Goal: Information Seeking & Learning: Learn about a topic

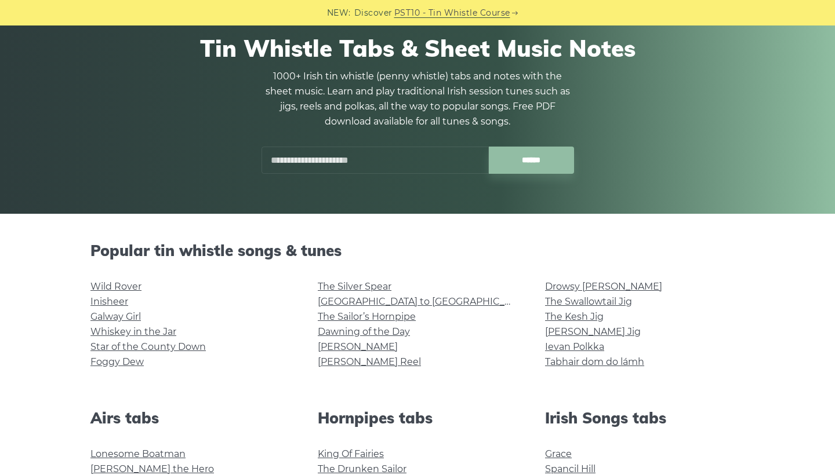
scroll to position [91, 0]
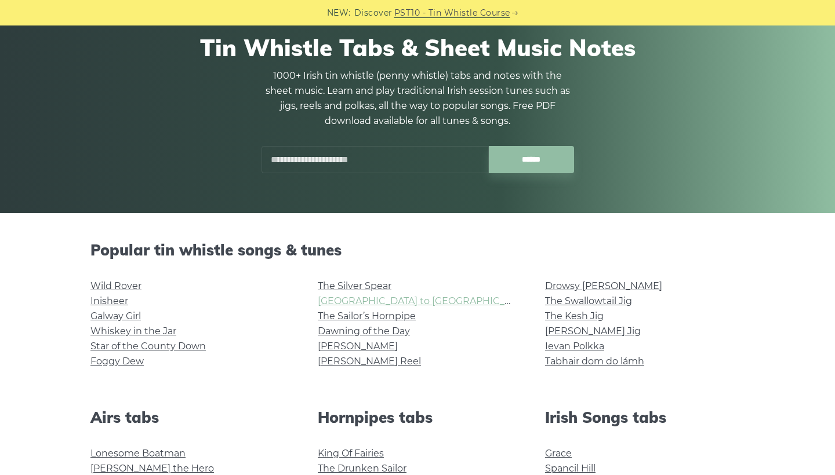
click at [377, 299] on link "Rocky Road to Dublin" at bounding box center [425, 301] width 214 height 11
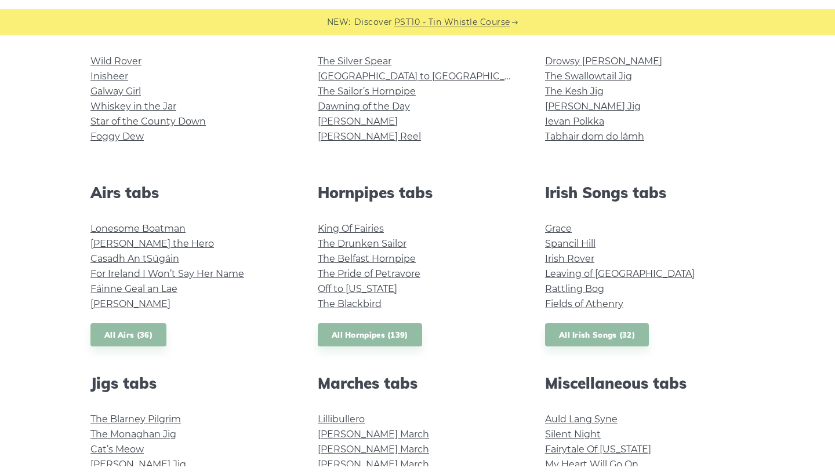
scroll to position [1357, 0]
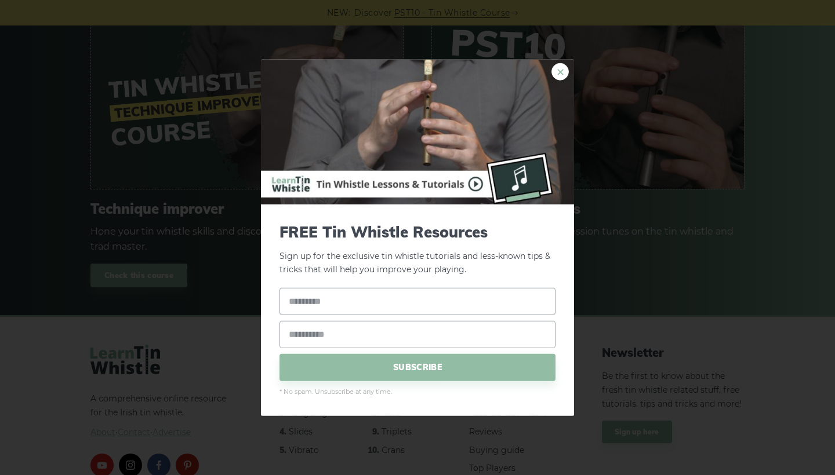
click at [564, 81] on link "×" at bounding box center [559, 71] width 17 height 17
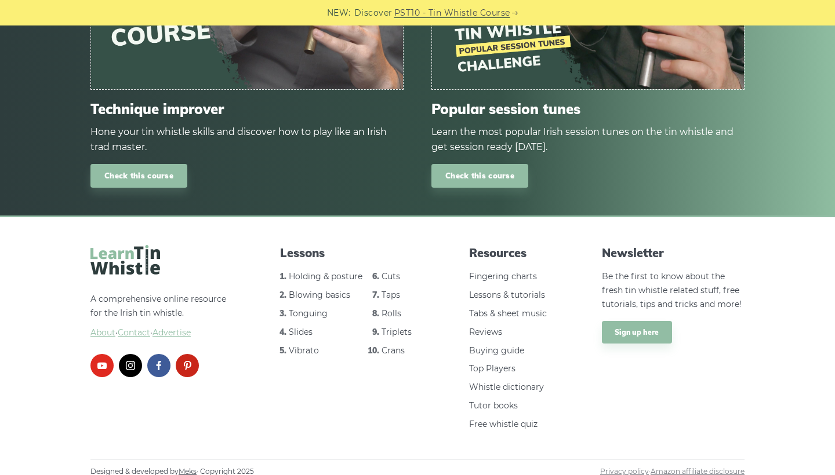
scroll to position [1456, 0]
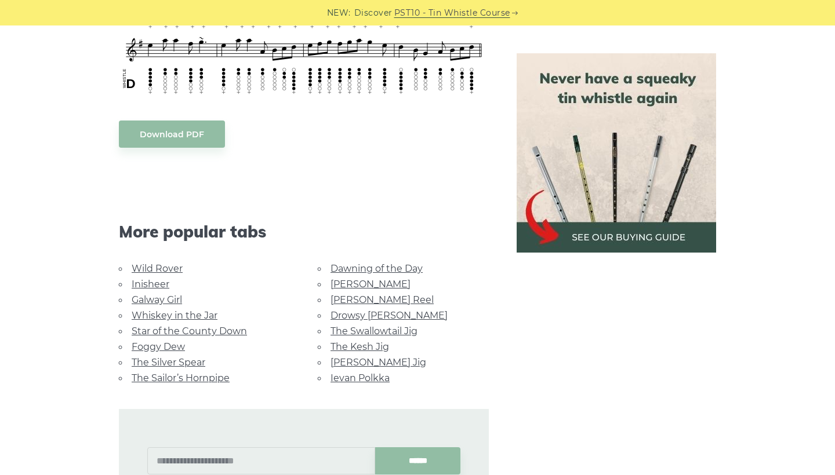
scroll to position [560, 0]
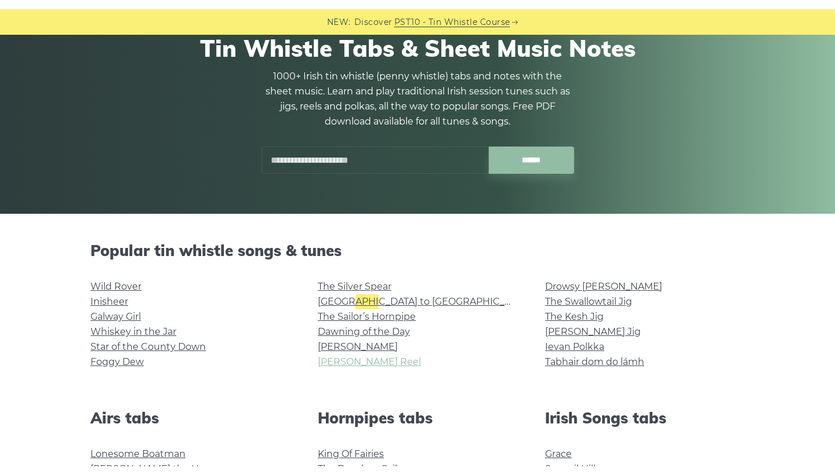
scroll to position [104, 0]
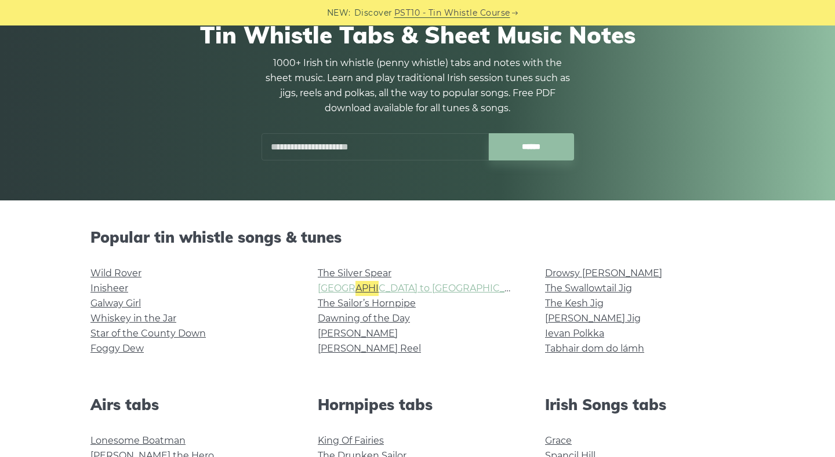
click at [334, 293] on link "Rocky Road to Dublin" at bounding box center [425, 288] width 214 height 11
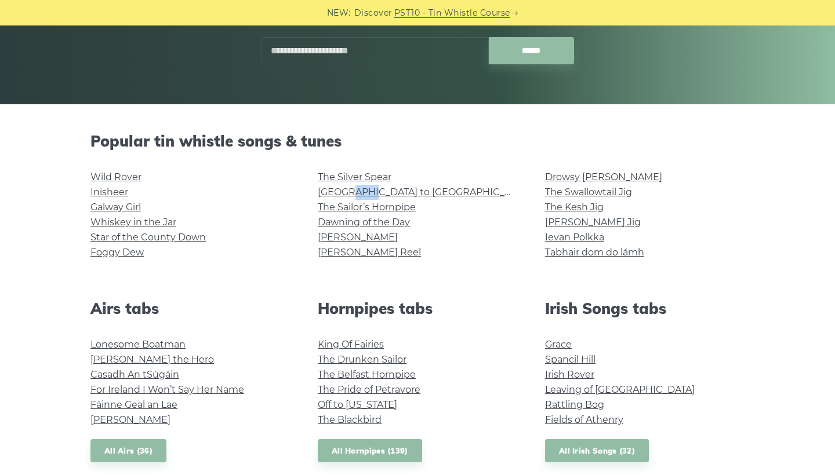
scroll to position [201, 0]
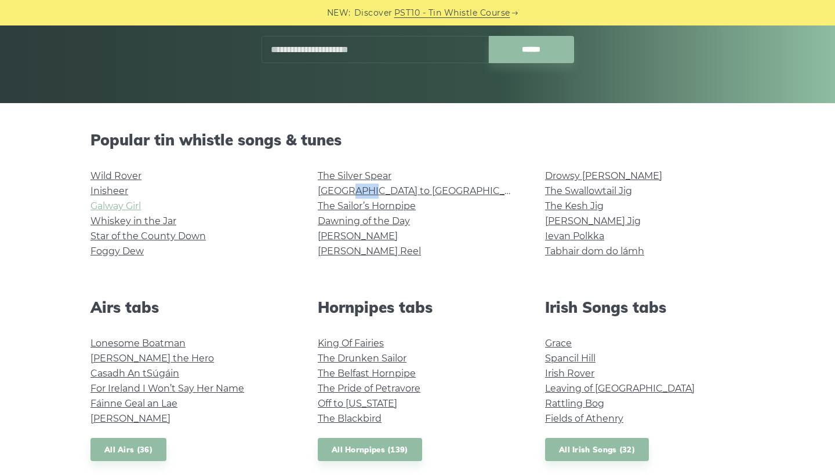
click at [104, 204] on link "Galway Girl" at bounding box center [115, 206] width 50 height 11
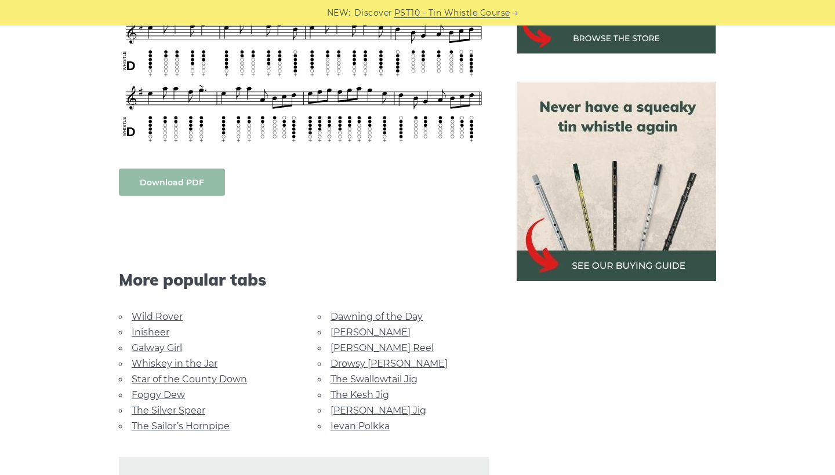
scroll to position [509, 0]
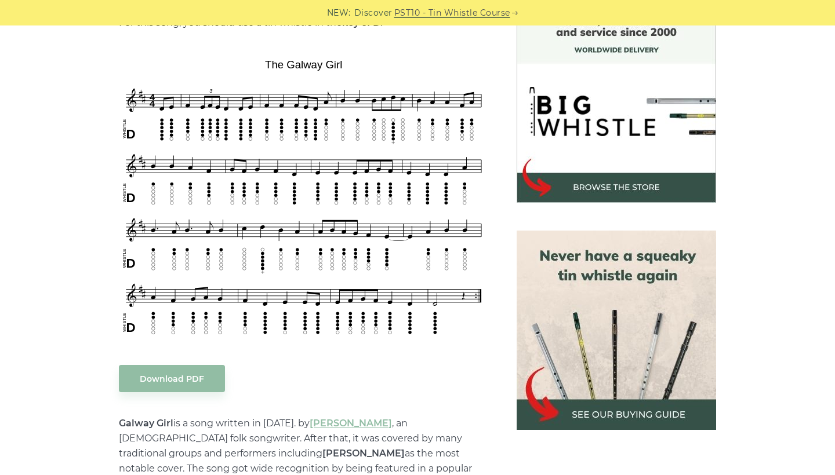
scroll to position [335, 0]
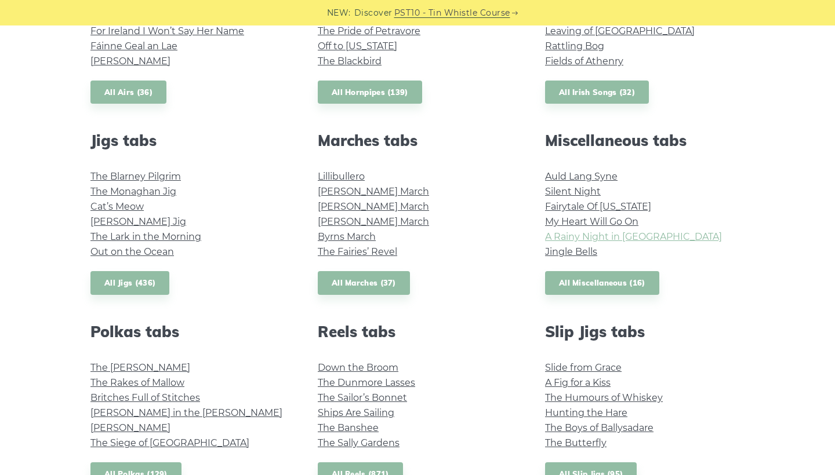
scroll to position [504, 0]
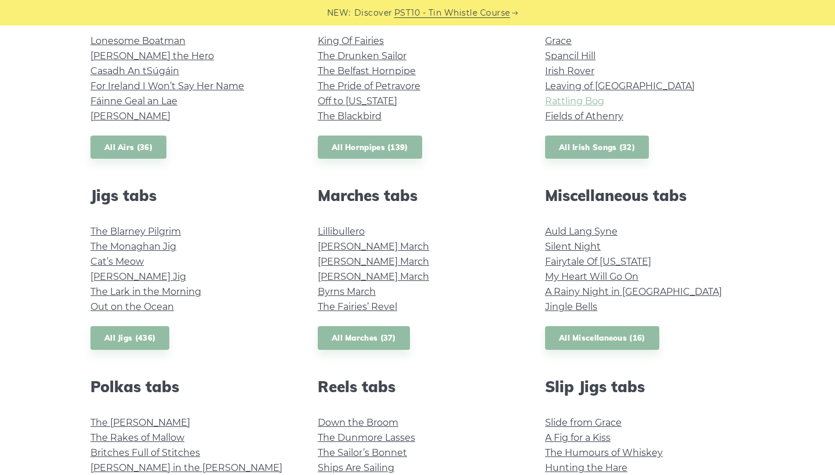
click at [576, 97] on link "Rattling Bog" at bounding box center [574, 101] width 59 height 11
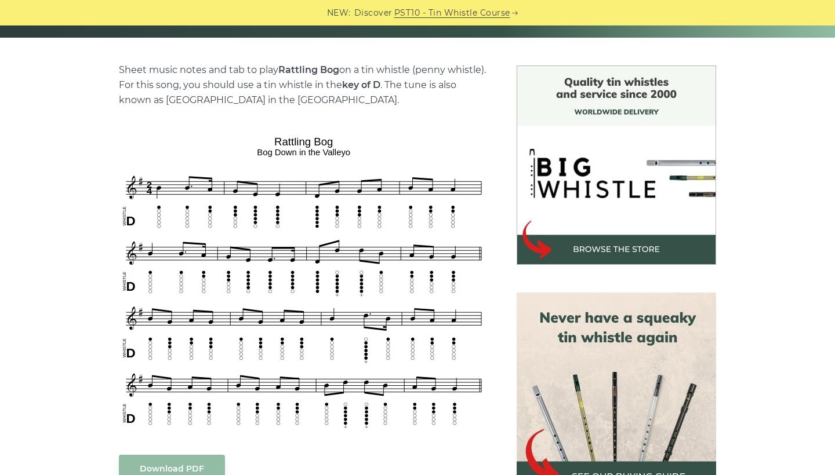
scroll to position [270, 0]
